Goal: Task Accomplishment & Management: Use online tool/utility

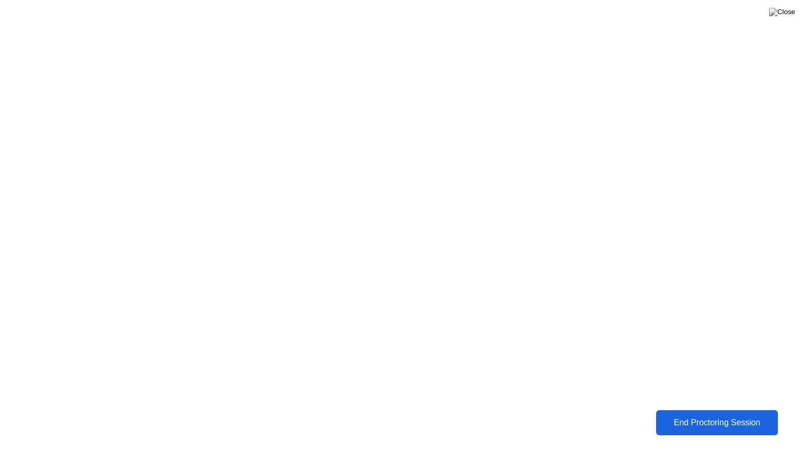
click at [683, 410] on button "End Proctoring Session" at bounding box center [717, 423] width 134 height 28
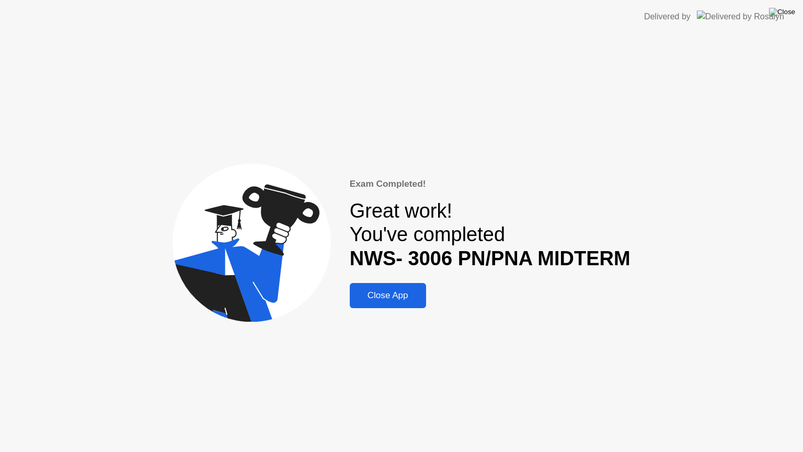
click at [792, 8] on img at bounding box center [782, 12] width 26 height 8
